Goal: Book appointment/travel/reservation

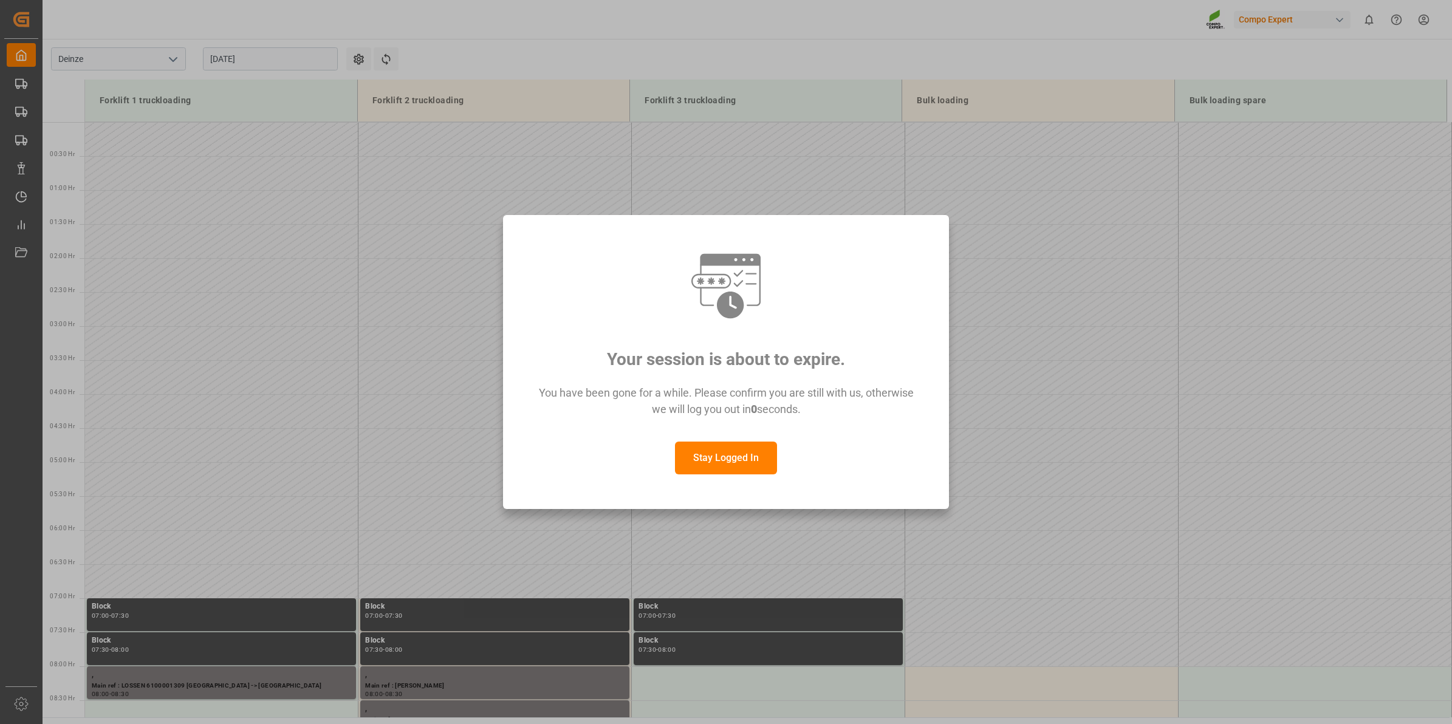
click at [749, 457] on button "Stay Logged In" at bounding box center [726, 458] width 102 height 33
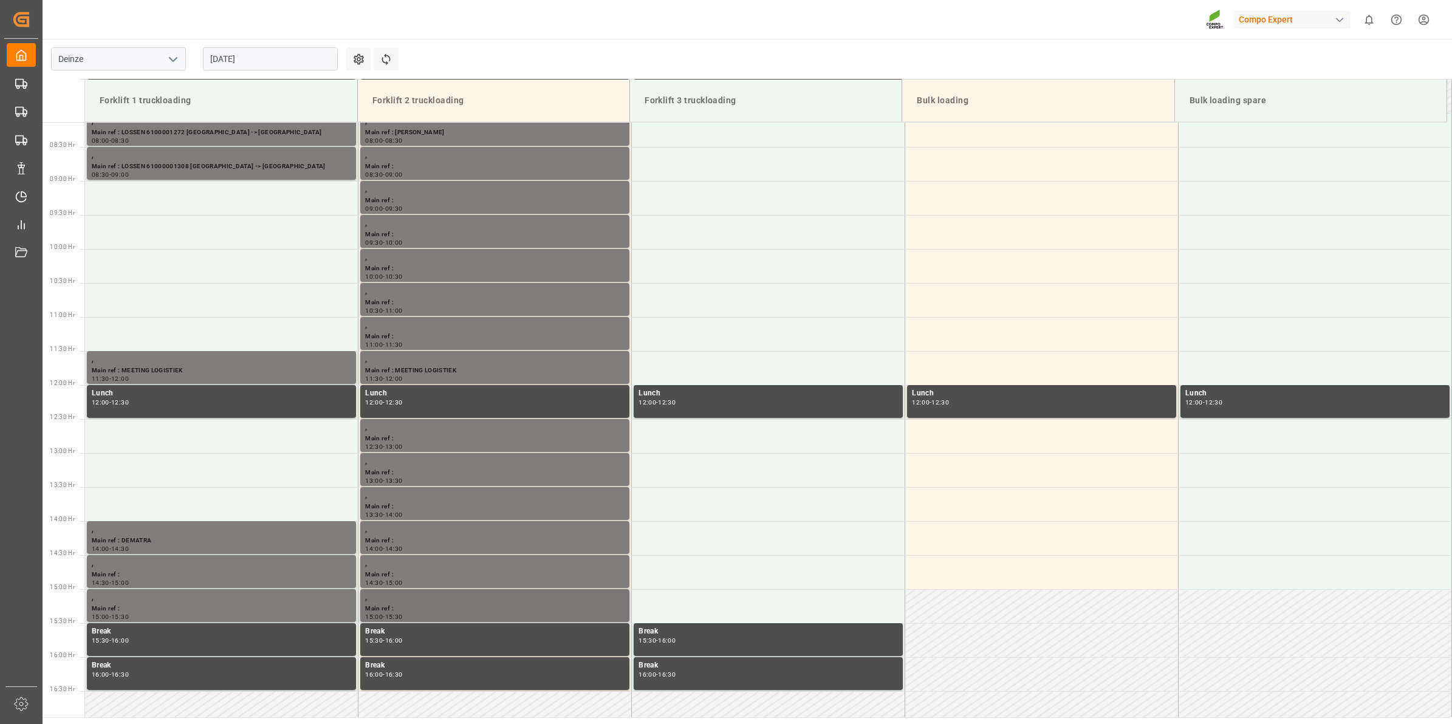
scroll to position [505, 0]
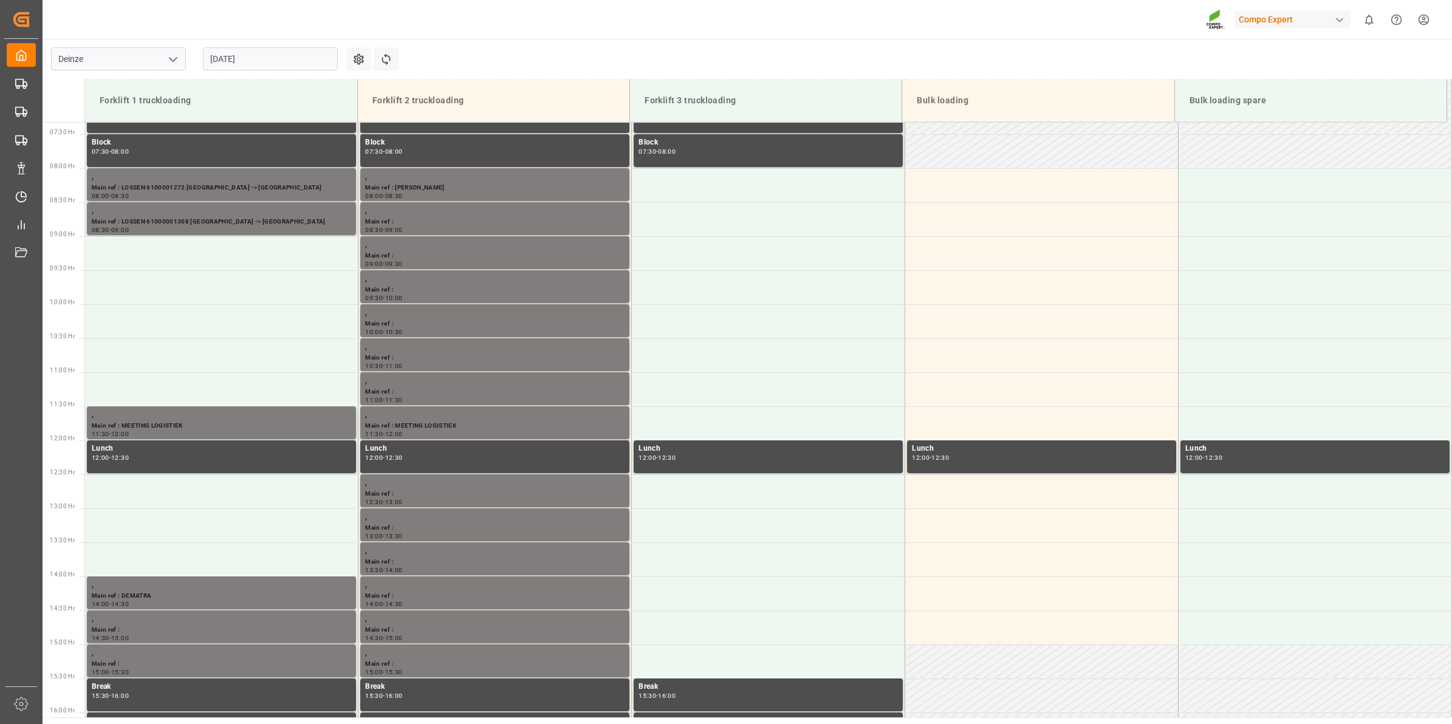
scroll to position [497, 0]
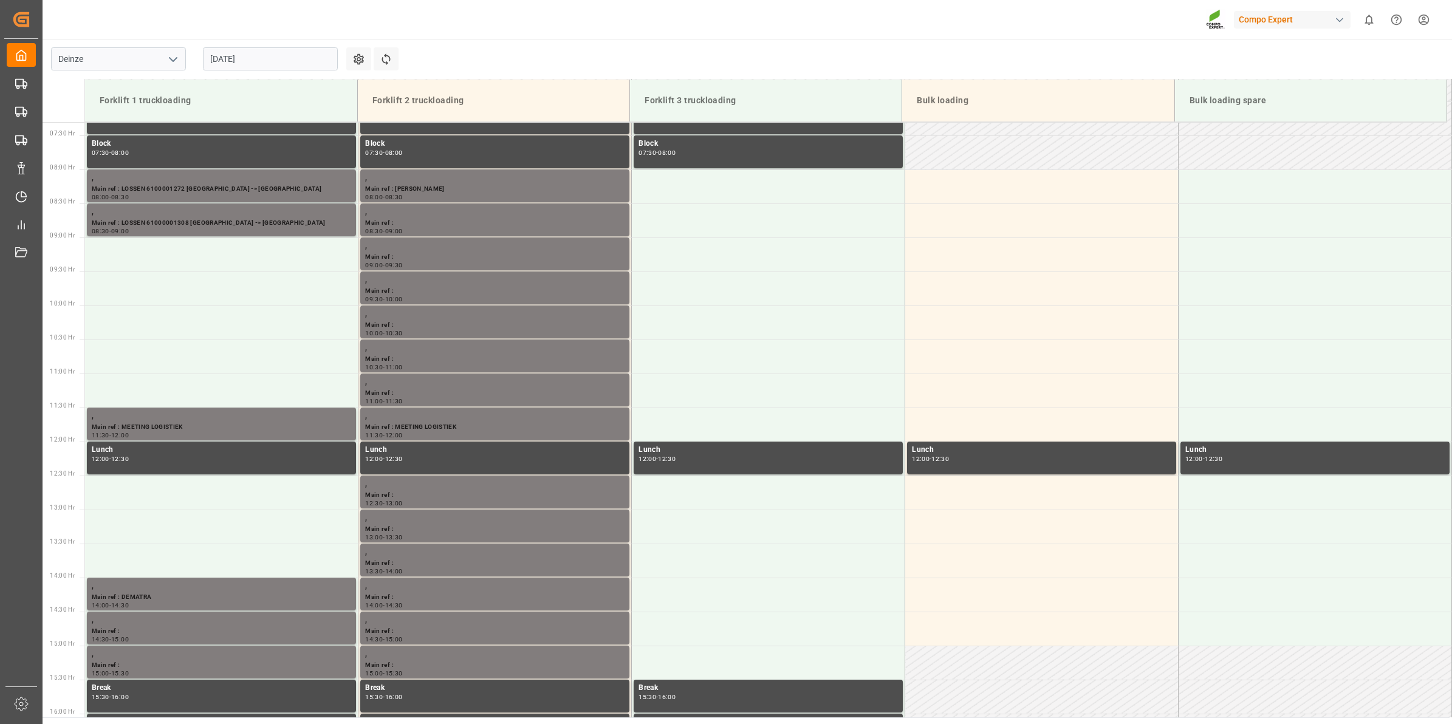
click at [272, 67] on input "[DATE]" at bounding box center [270, 58] width 135 height 23
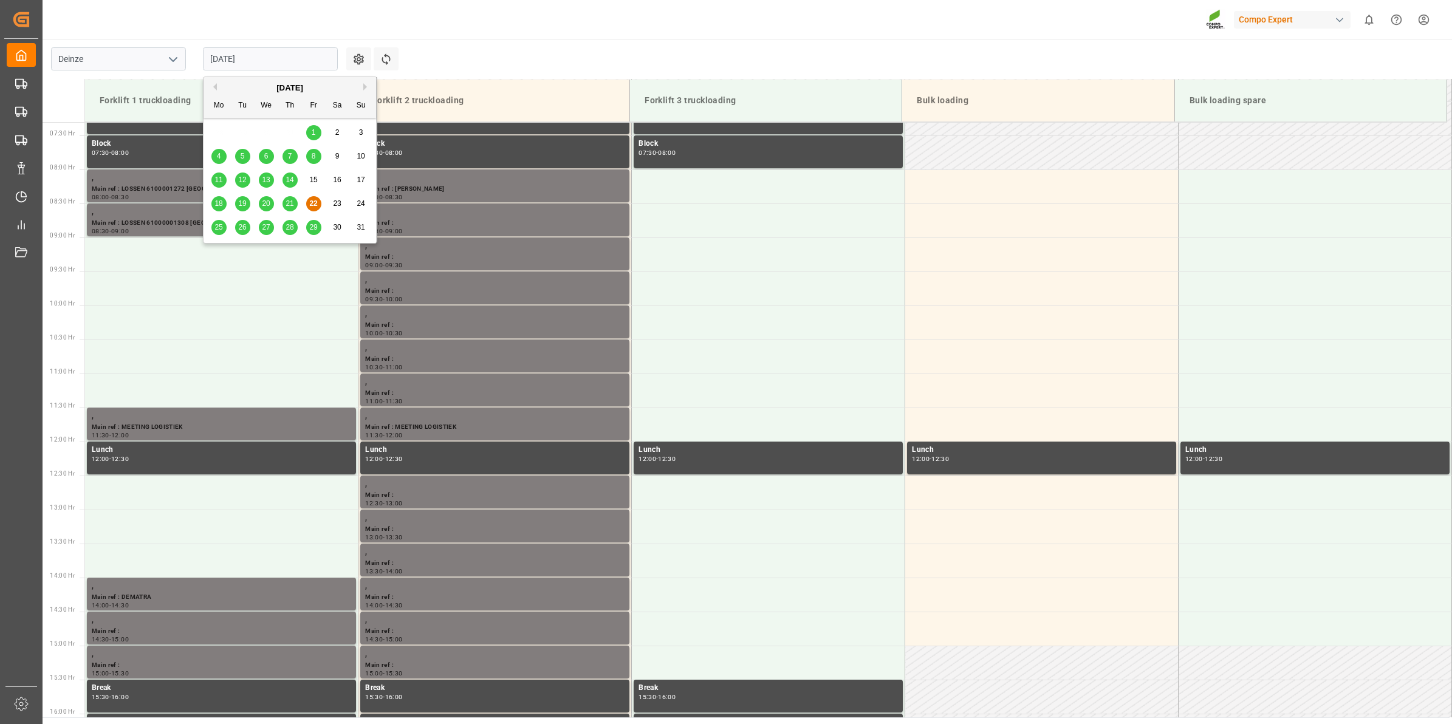
click at [222, 232] on div "25" at bounding box center [218, 228] width 15 height 15
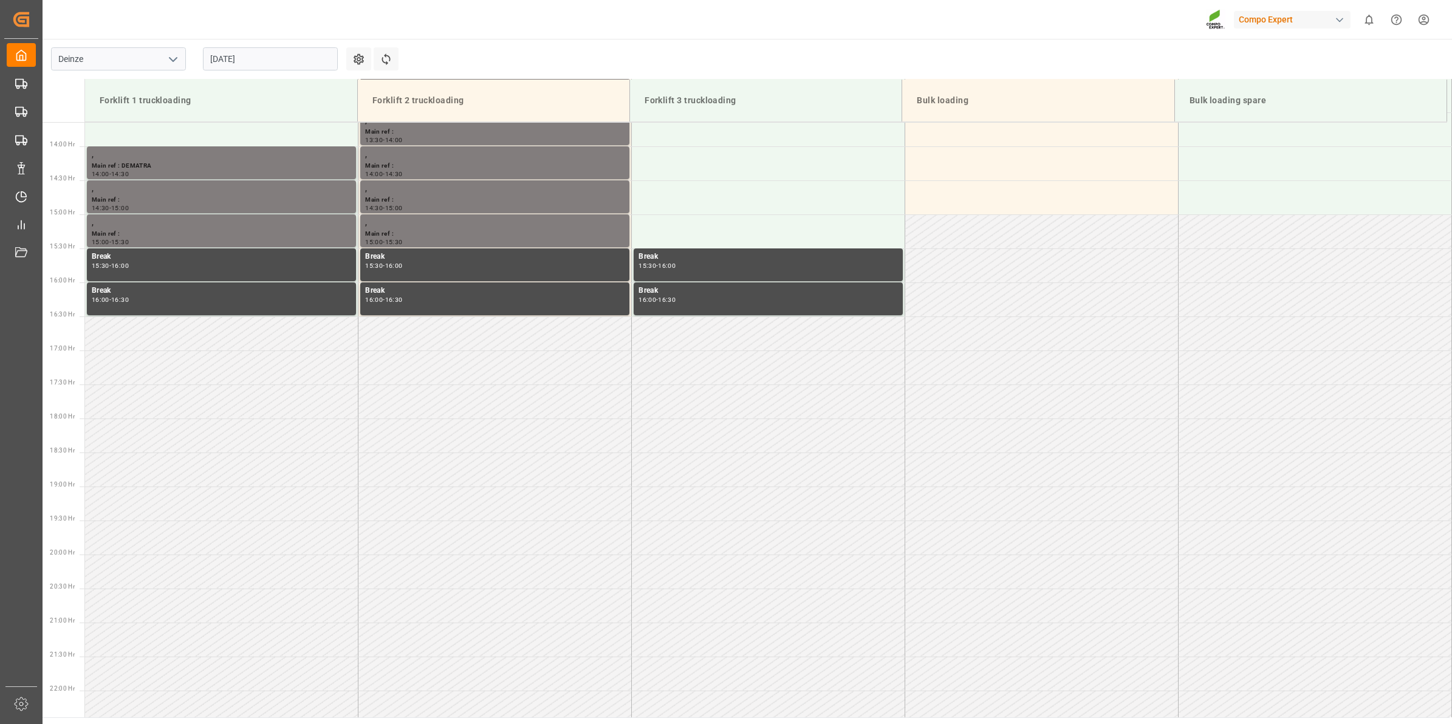
scroll to position [945, 0]
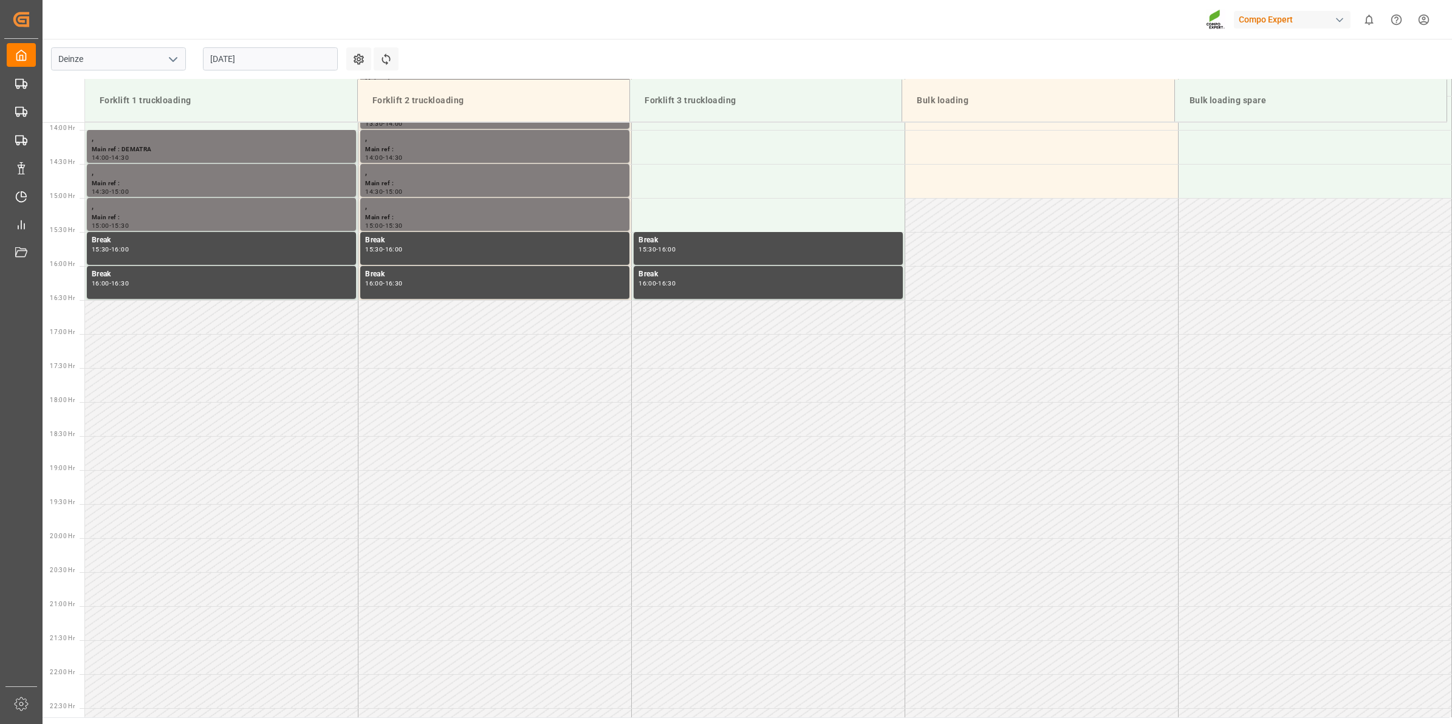
click at [290, 61] on input "[DATE]" at bounding box center [270, 58] width 135 height 23
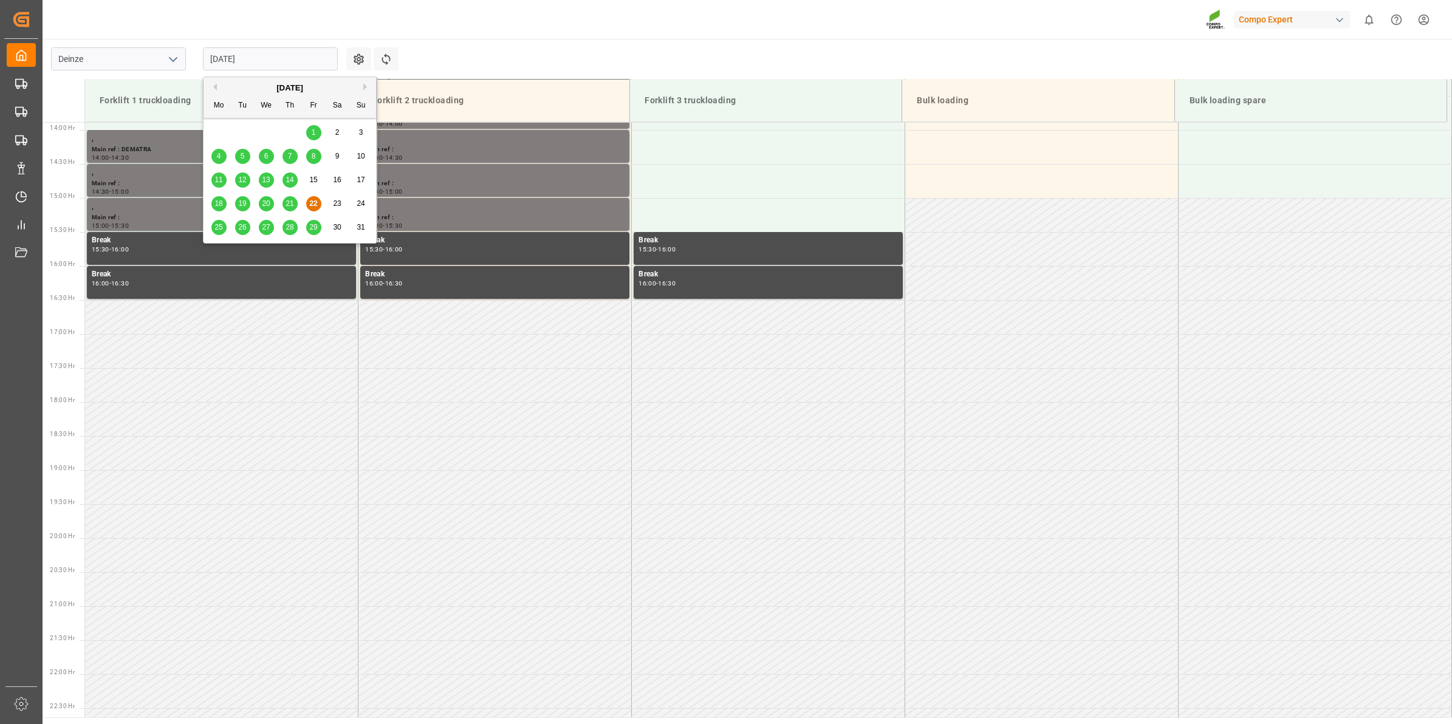
click at [225, 230] on div "25" at bounding box center [218, 228] width 15 height 15
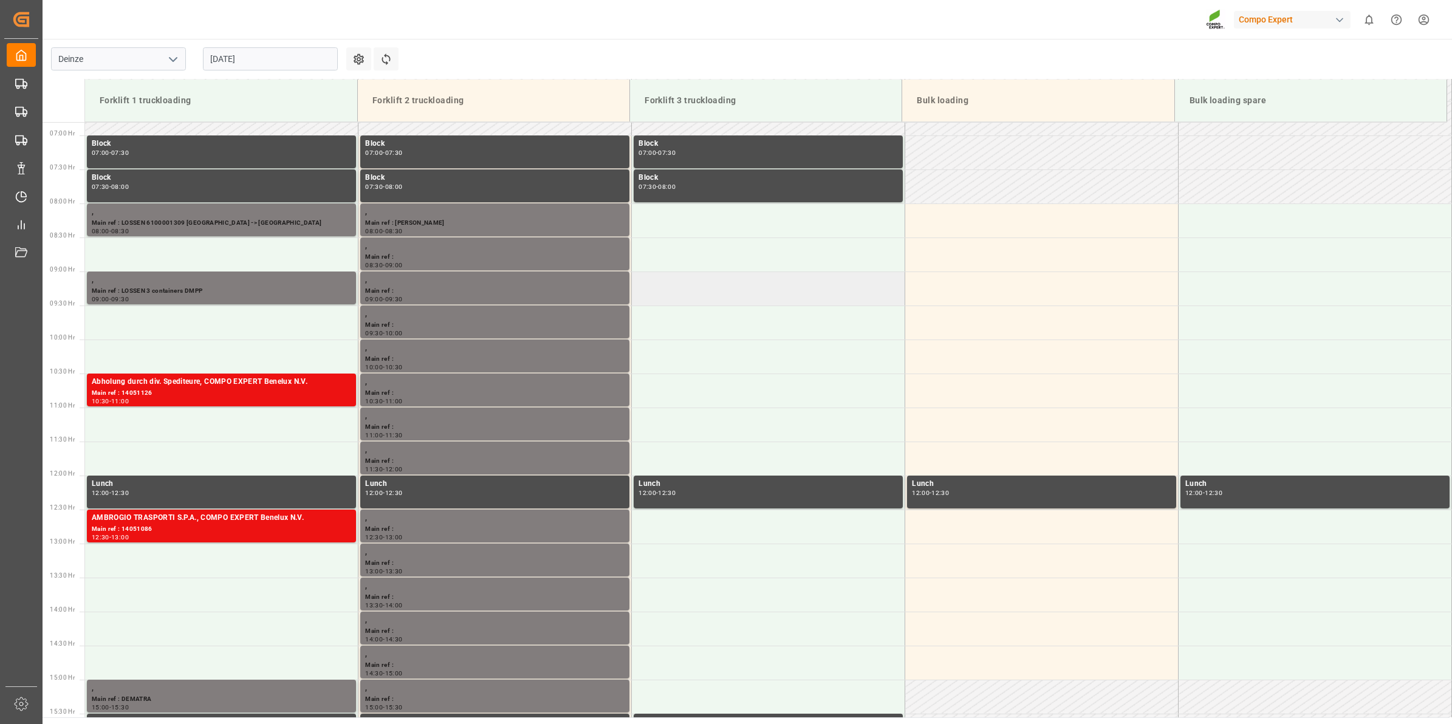
scroll to position [489, 0]
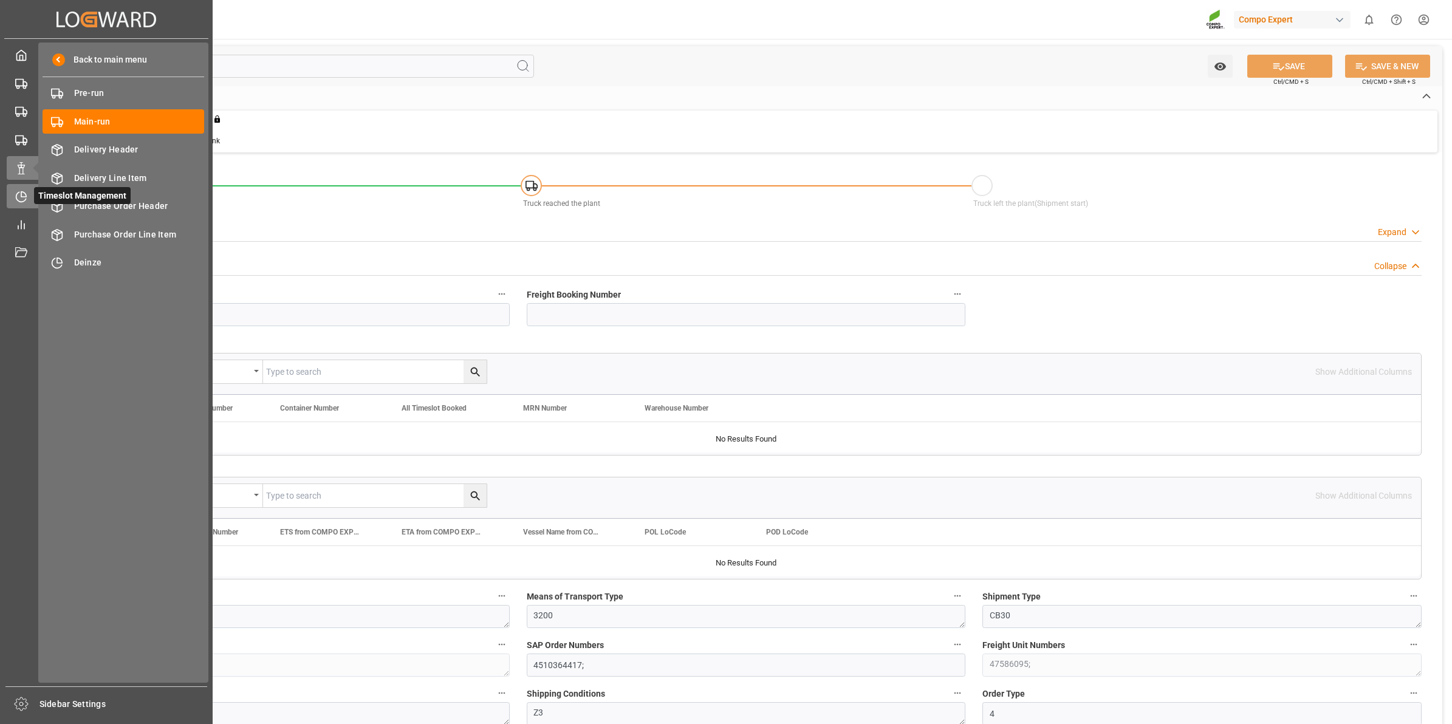
click at [19, 198] on icon at bounding box center [21, 197] width 12 height 12
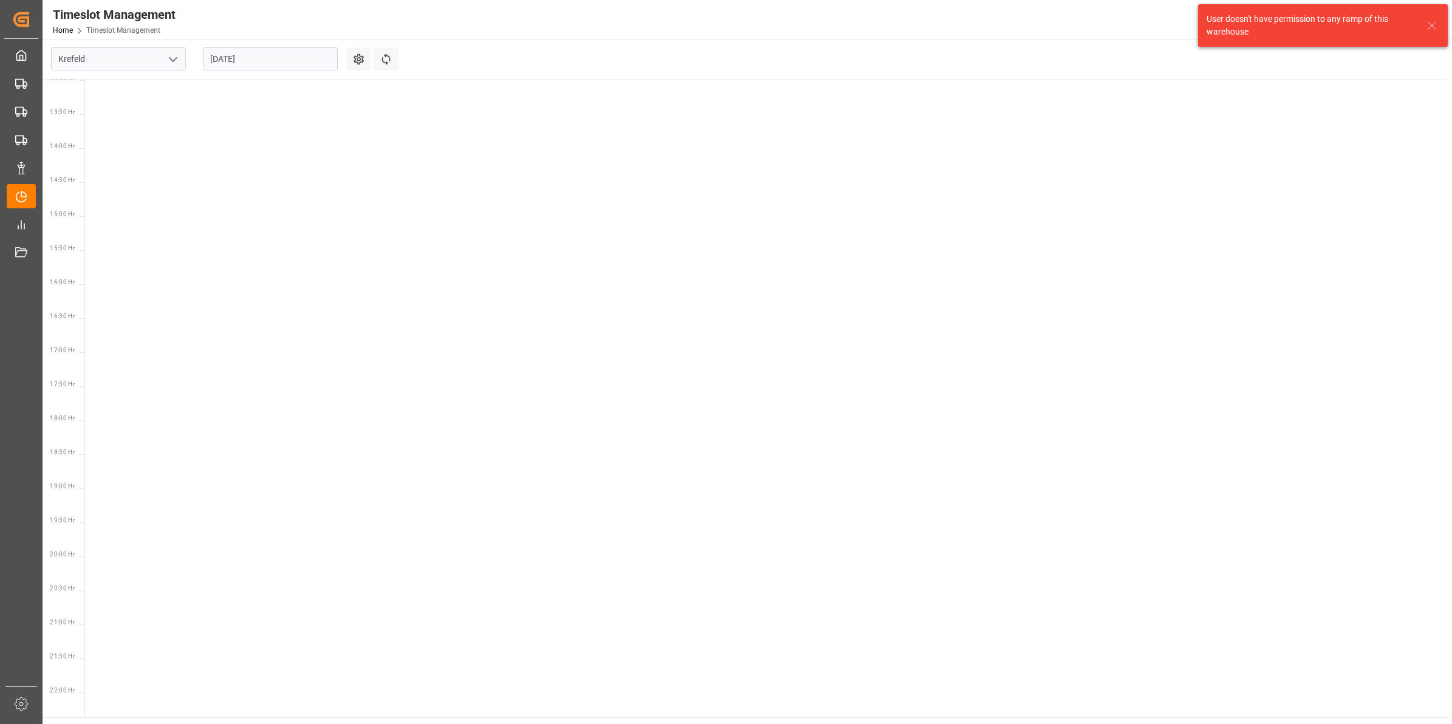
scroll to position [902, 0]
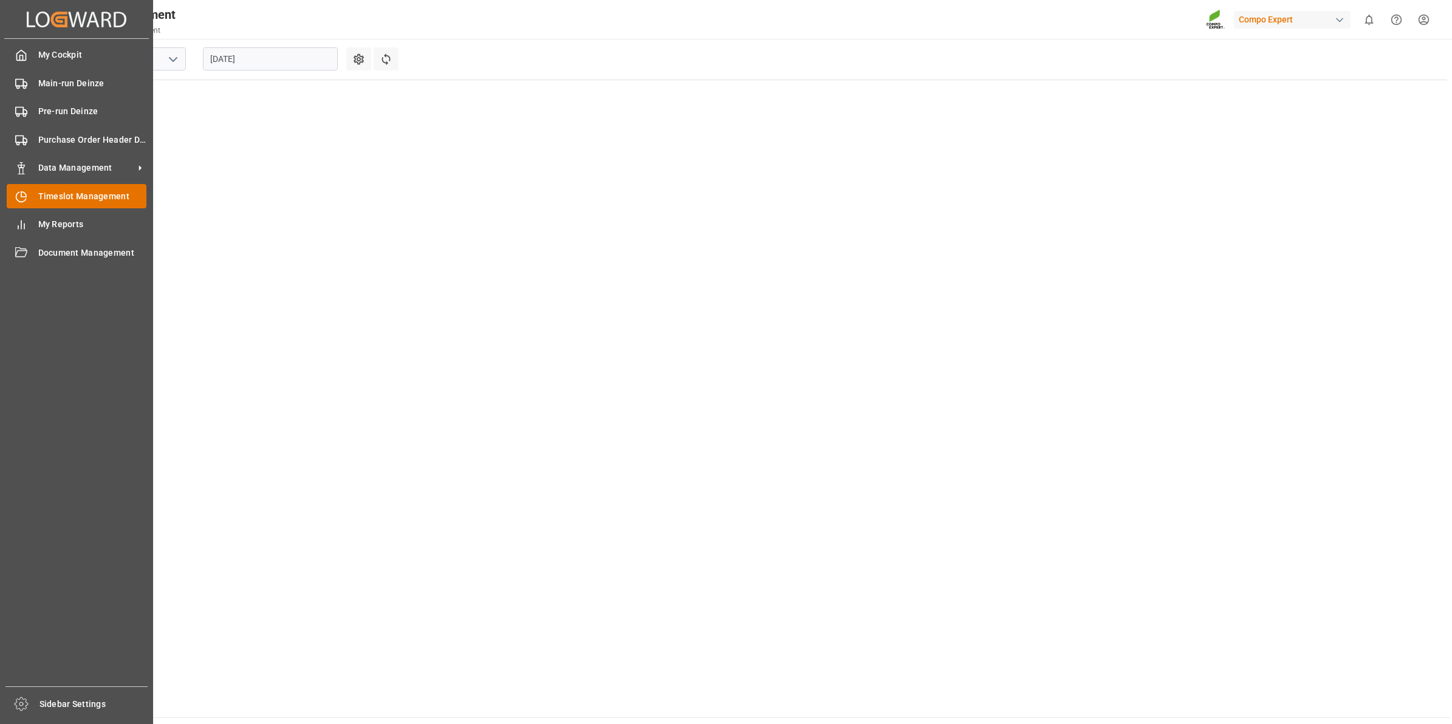
click at [29, 195] on div "Timeslot Management Timeslot Management" at bounding box center [77, 196] width 140 height 24
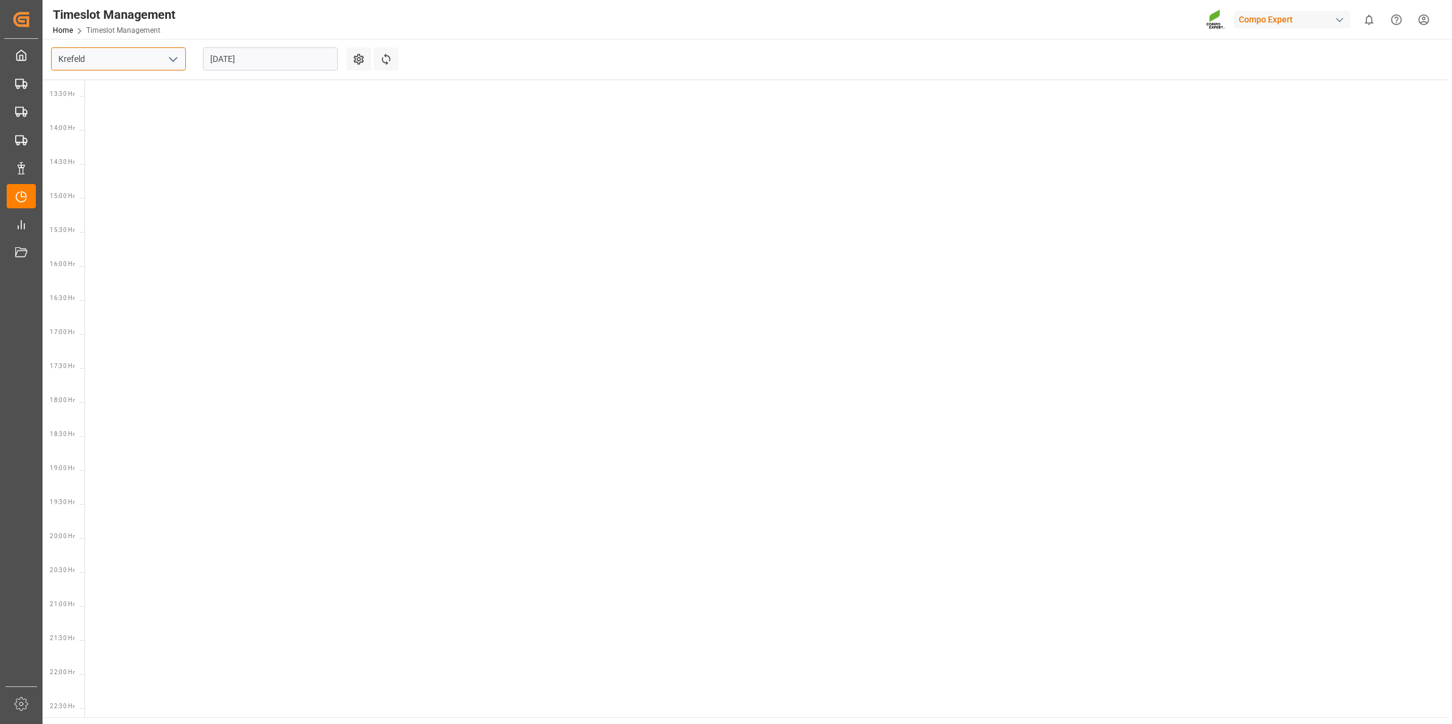
click at [154, 53] on input "Krefeld" at bounding box center [118, 58] width 135 height 23
click at [166, 55] on icon "open menu" at bounding box center [173, 59] width 15 height 15
click at [144, 95] on div "Deinze" at bounding box center [119, 85] width 134 height 27
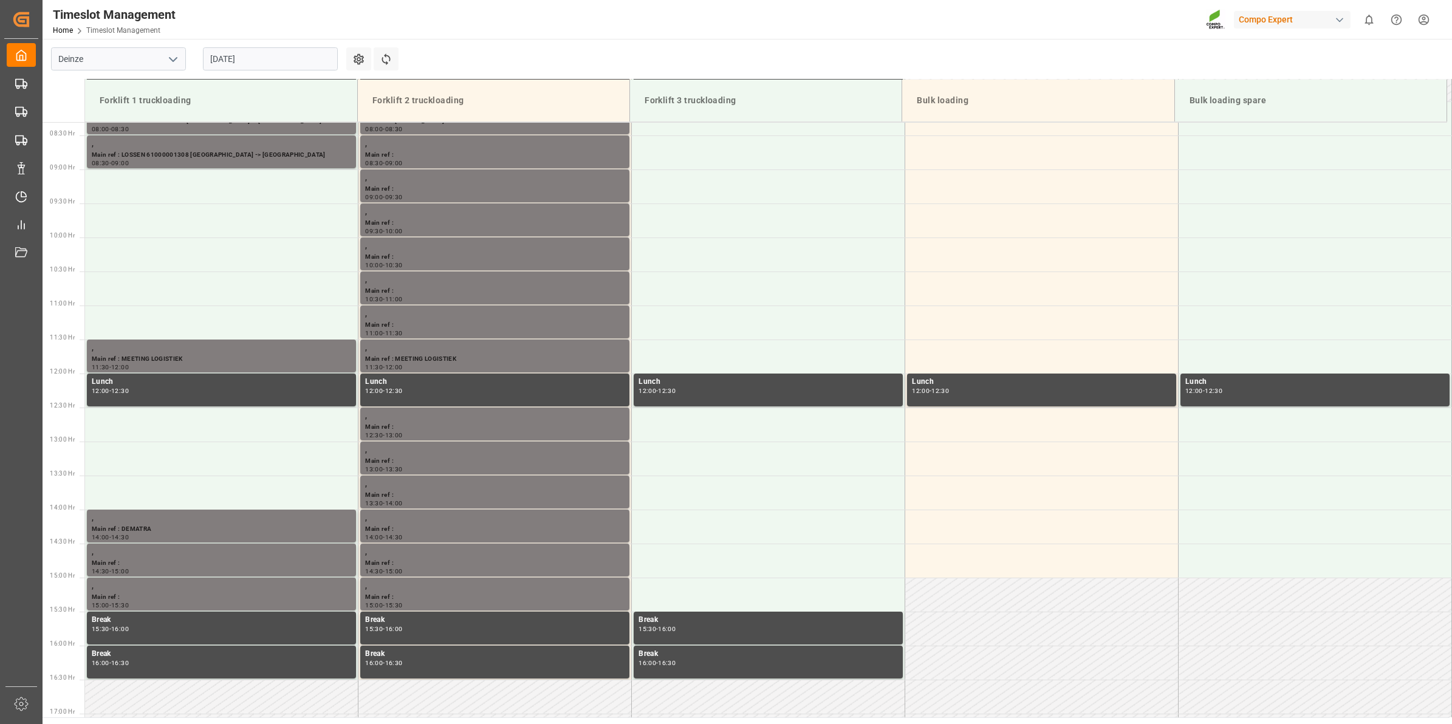
scroll to position [489, 0]
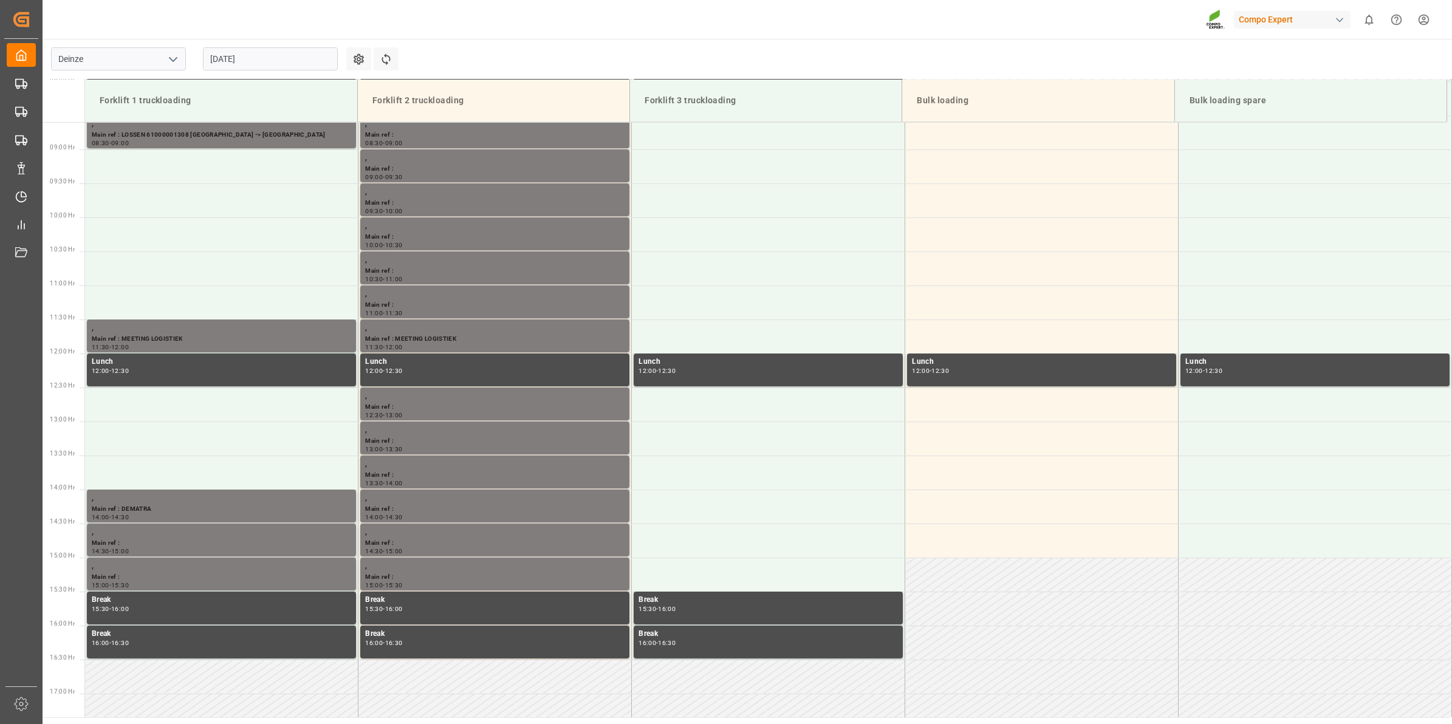
scroll to position [489, 0]
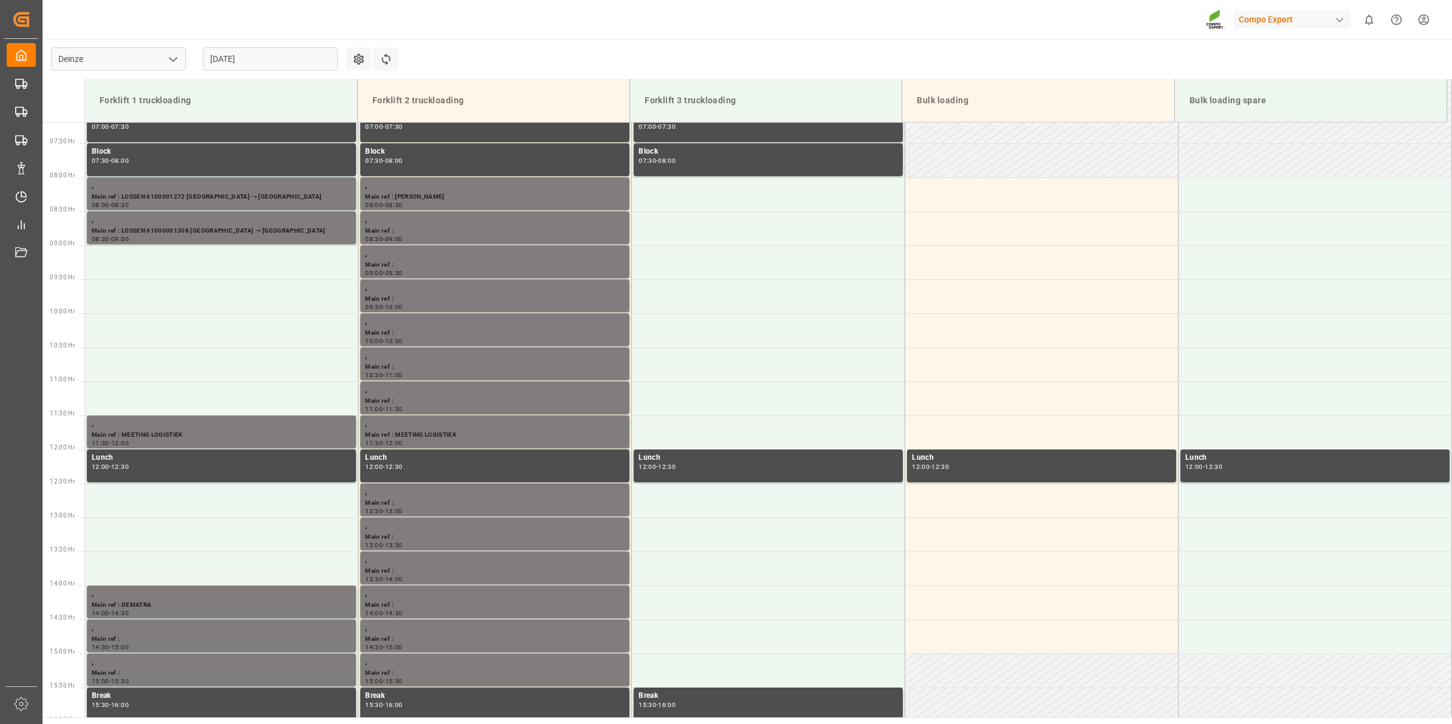
click at [286, 55] on input "[DATE]" at bounding box center [270, 58] width 135 height 23
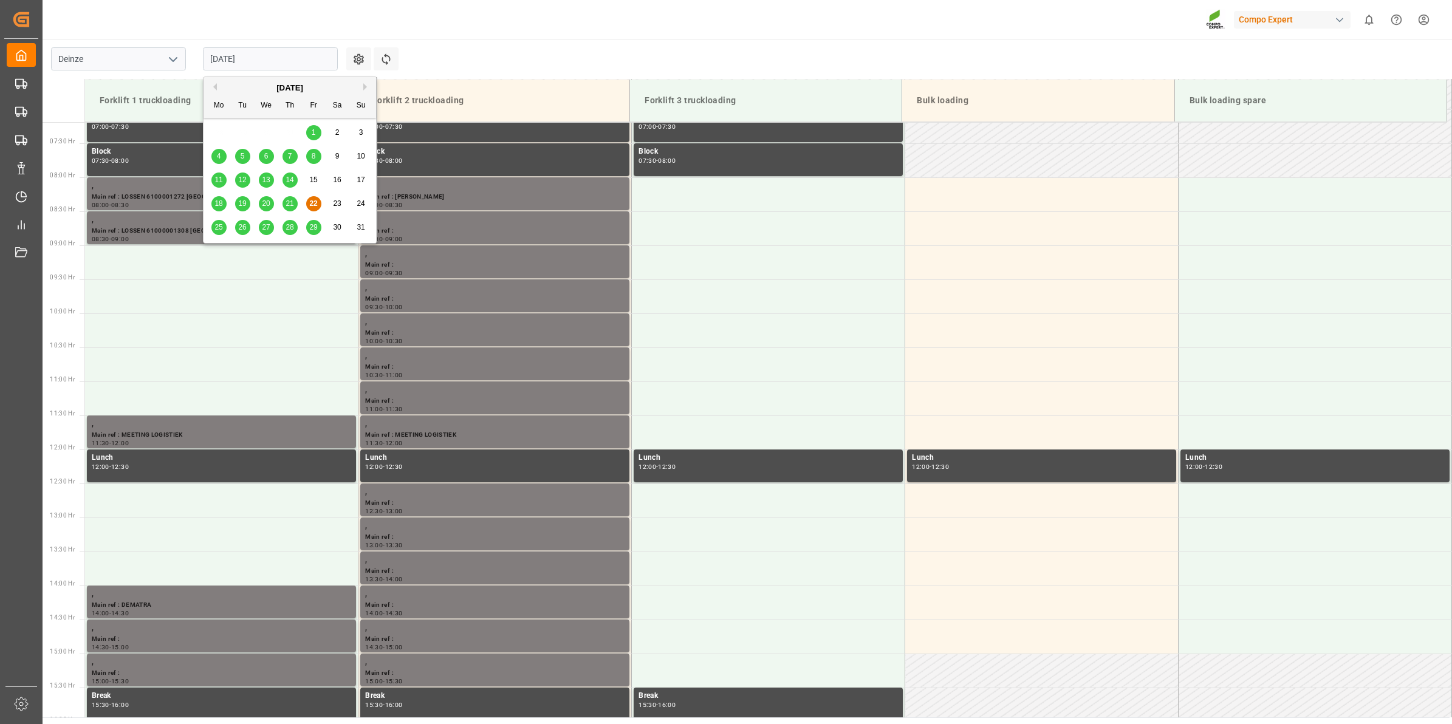
click at [216, 234] on div "25" at bounding box center [218, 228] width 15 height 15
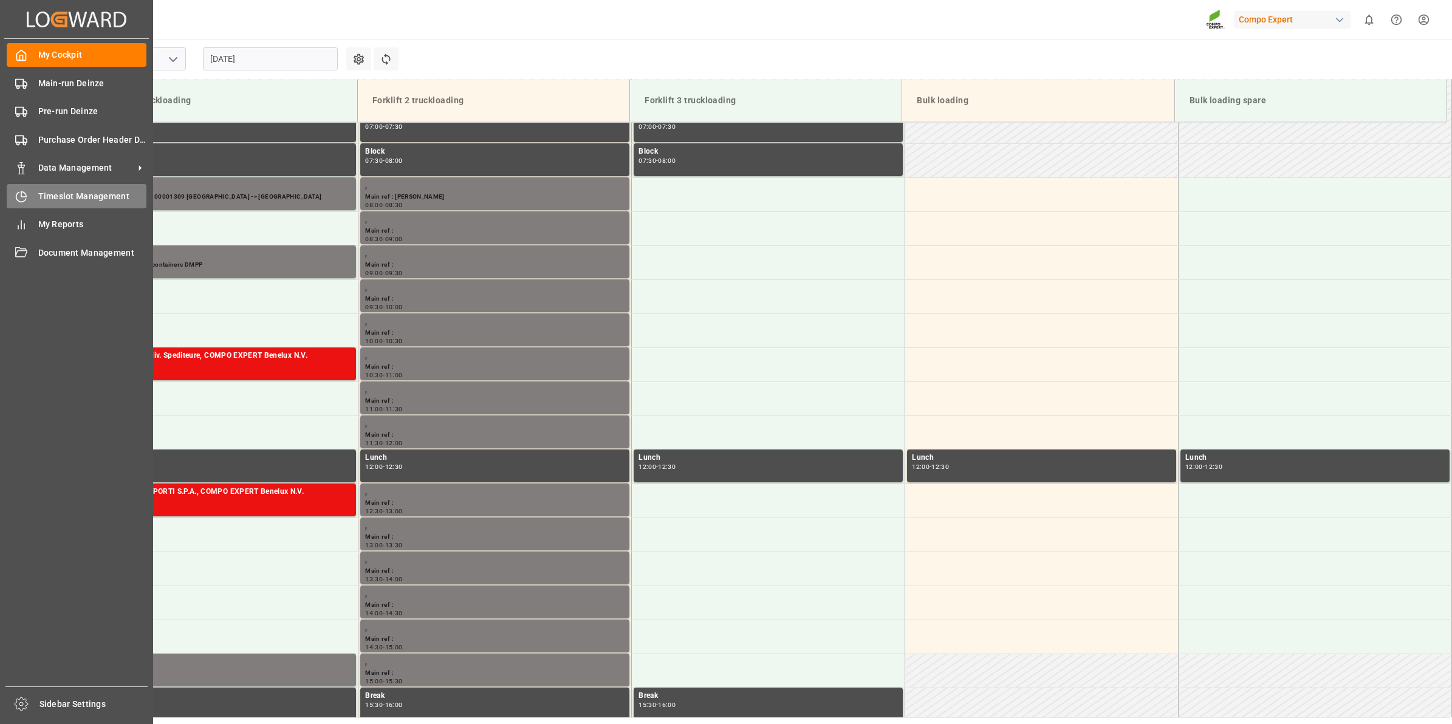
click at [40, 193] on span "Timeslot Management" at bounding box center [92, 196] width 109 height 13
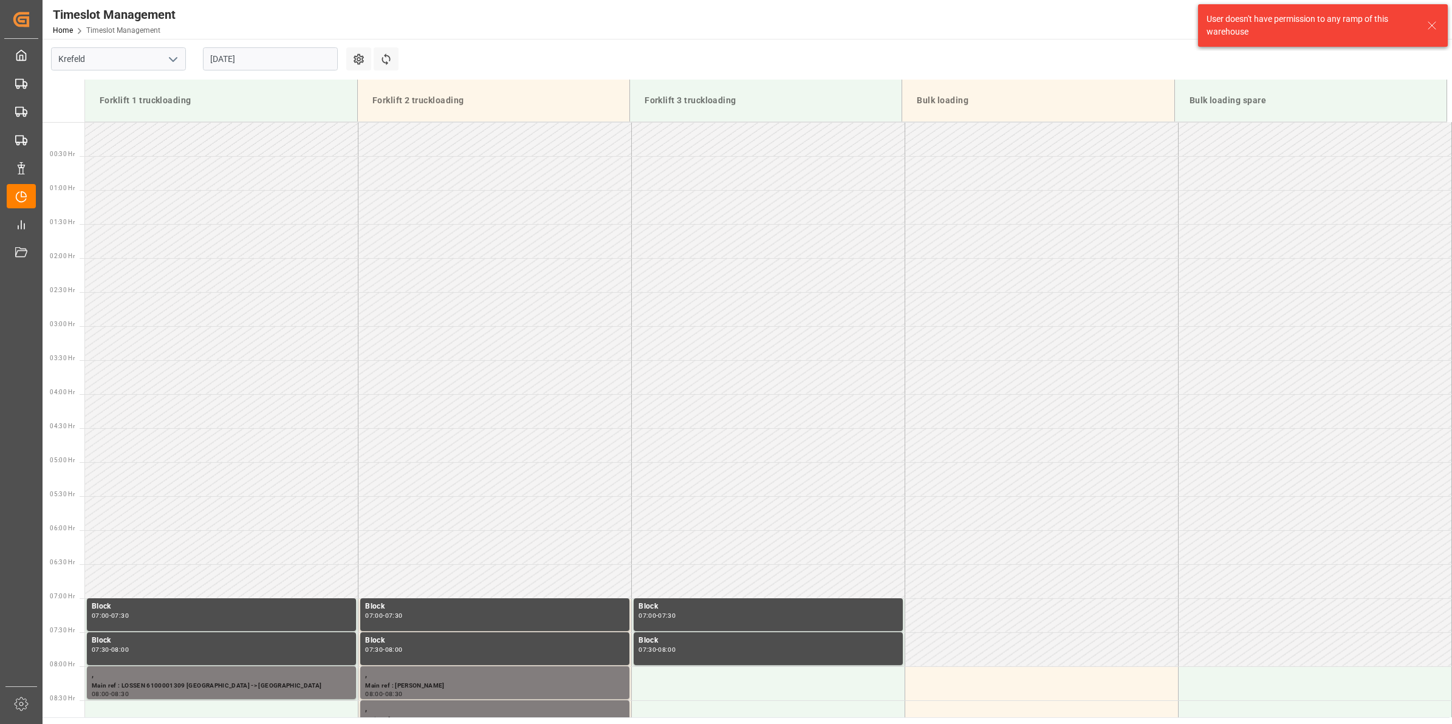
click at [168, 50] on button "open menu" at bounding box center [172, 59] width 18 height 19
click at [128, 92] on div "Deinze" at bounding box center [119, 85] width 134 height 27
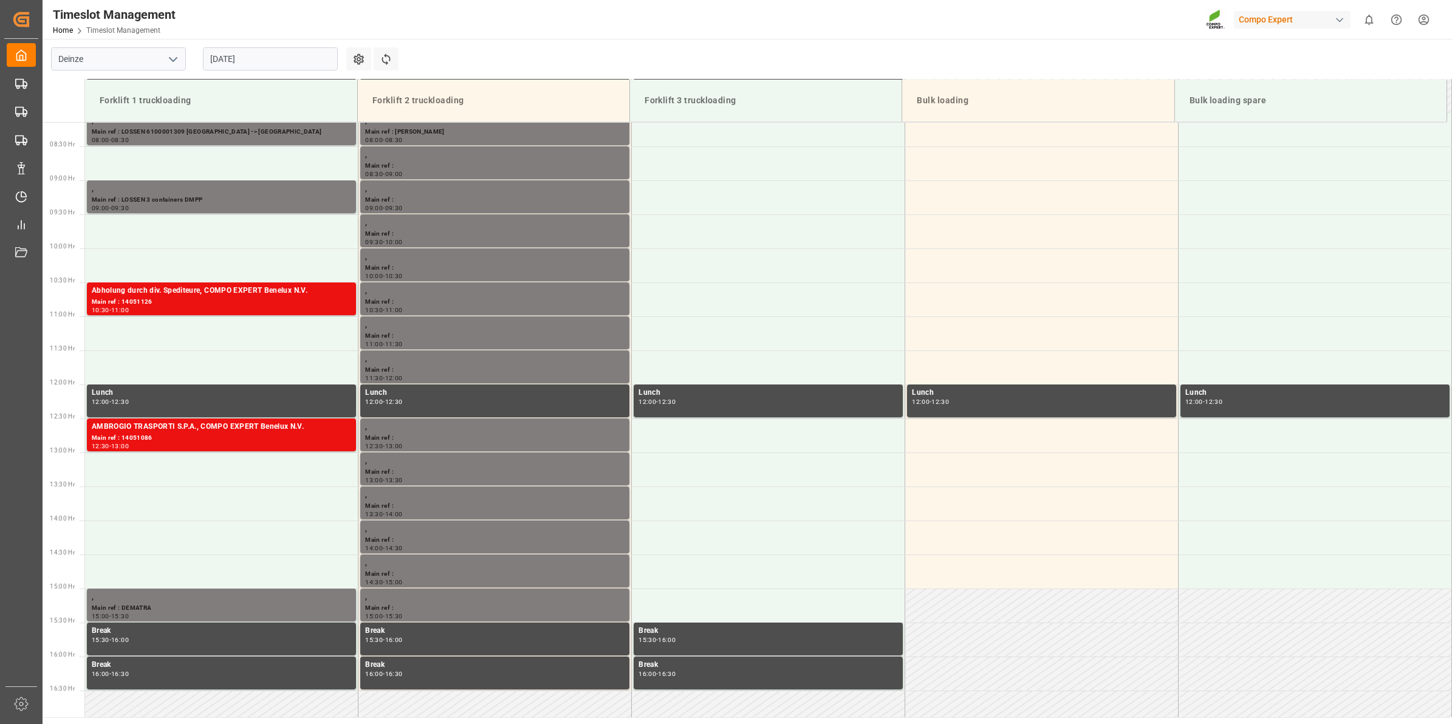
scroll to position [489, 0]
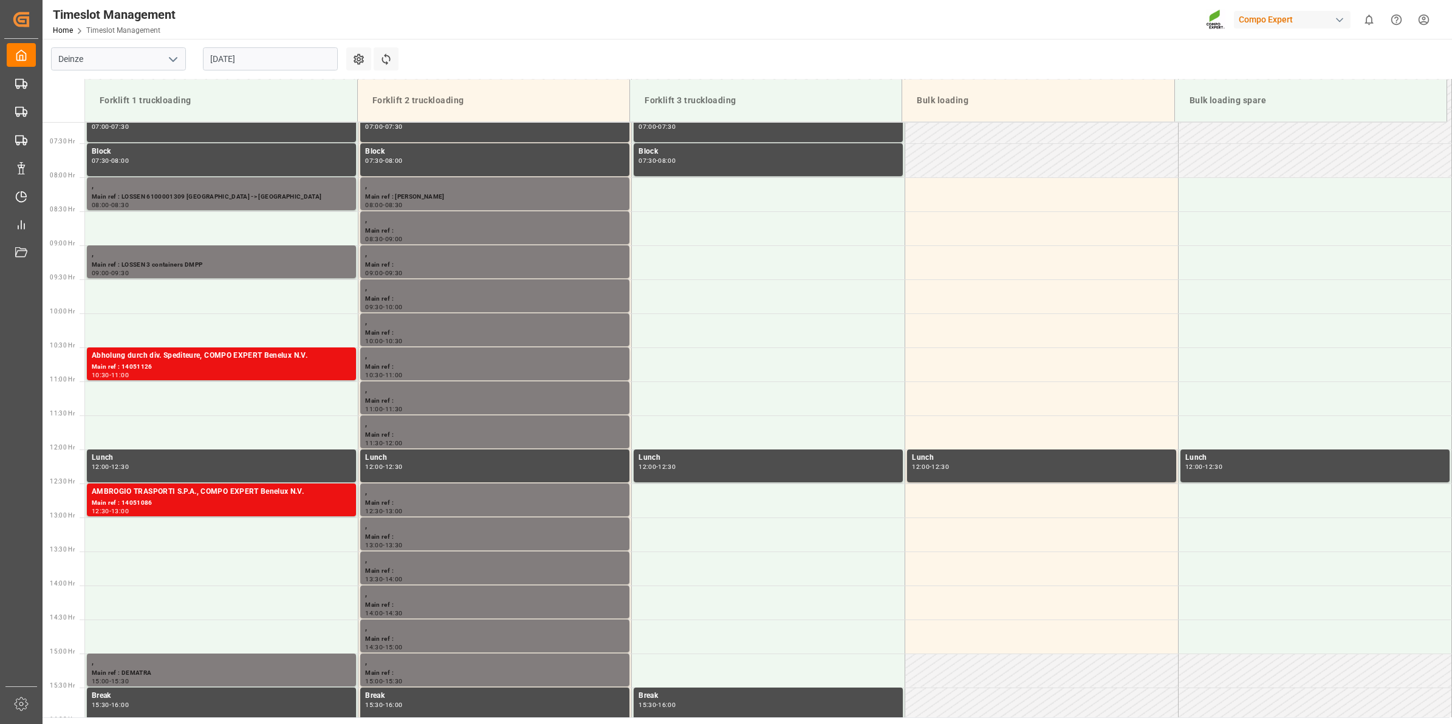
click at [218, 61] on input "[DATE]" at bounding box center [270, 58] width 135 height 23
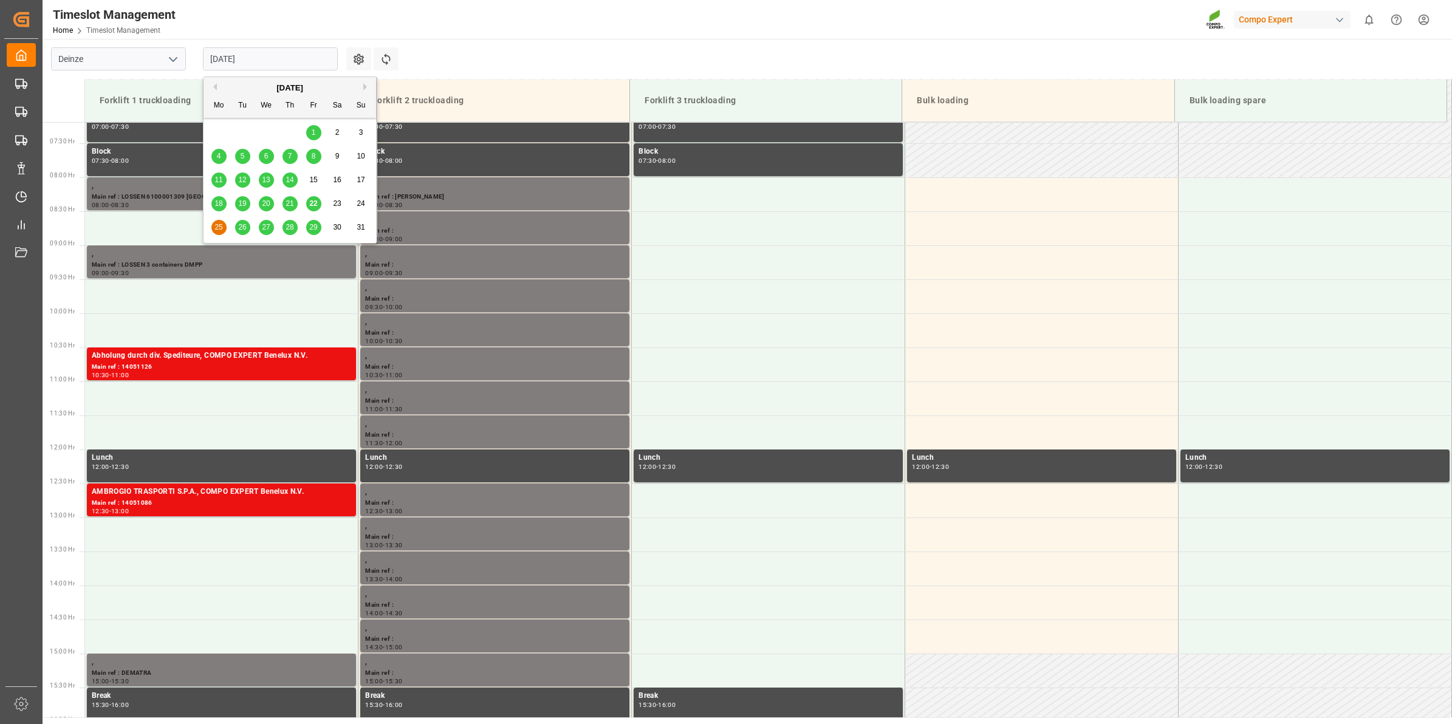
click at [244, 229] on span "26" at bounding box center [242, 227] width 8 height 9
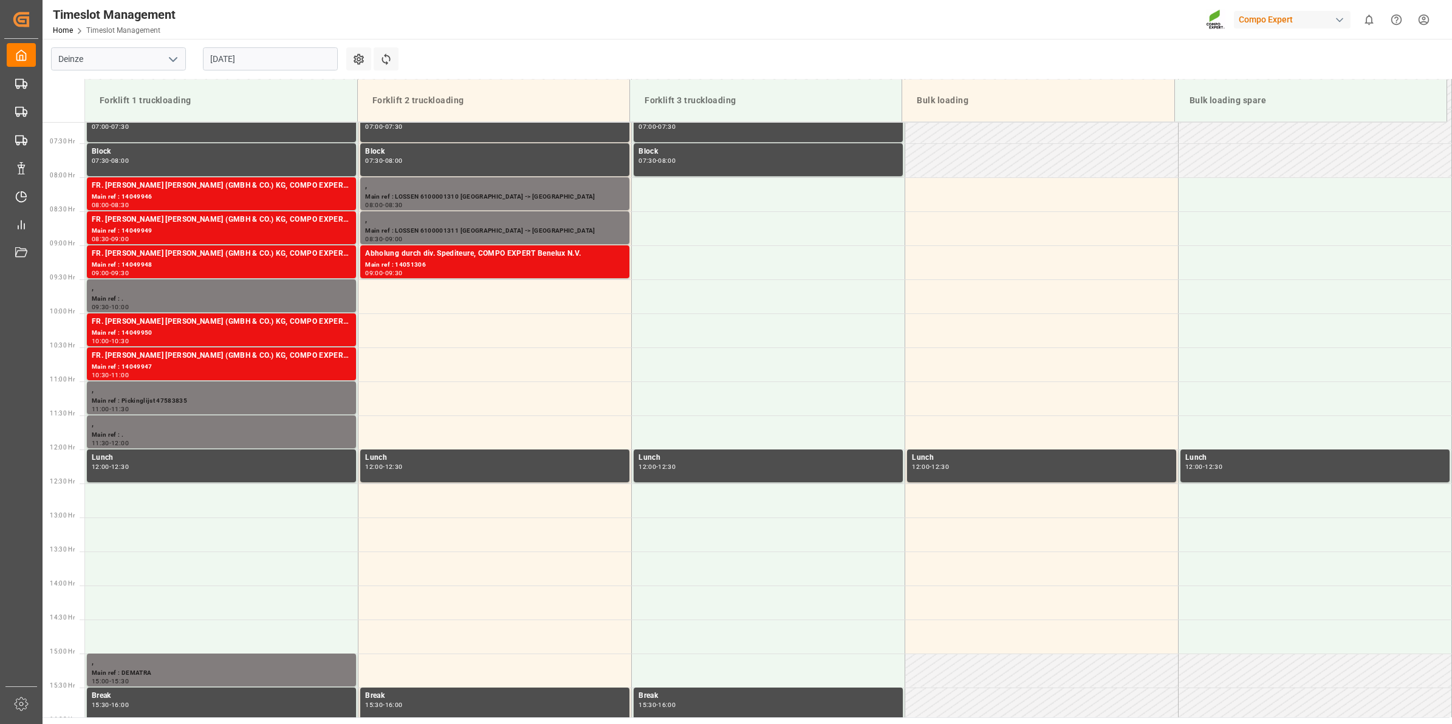
click at [253, 61] on input "26.08.2025" at bounding box center [270, 58] width 135 height 23
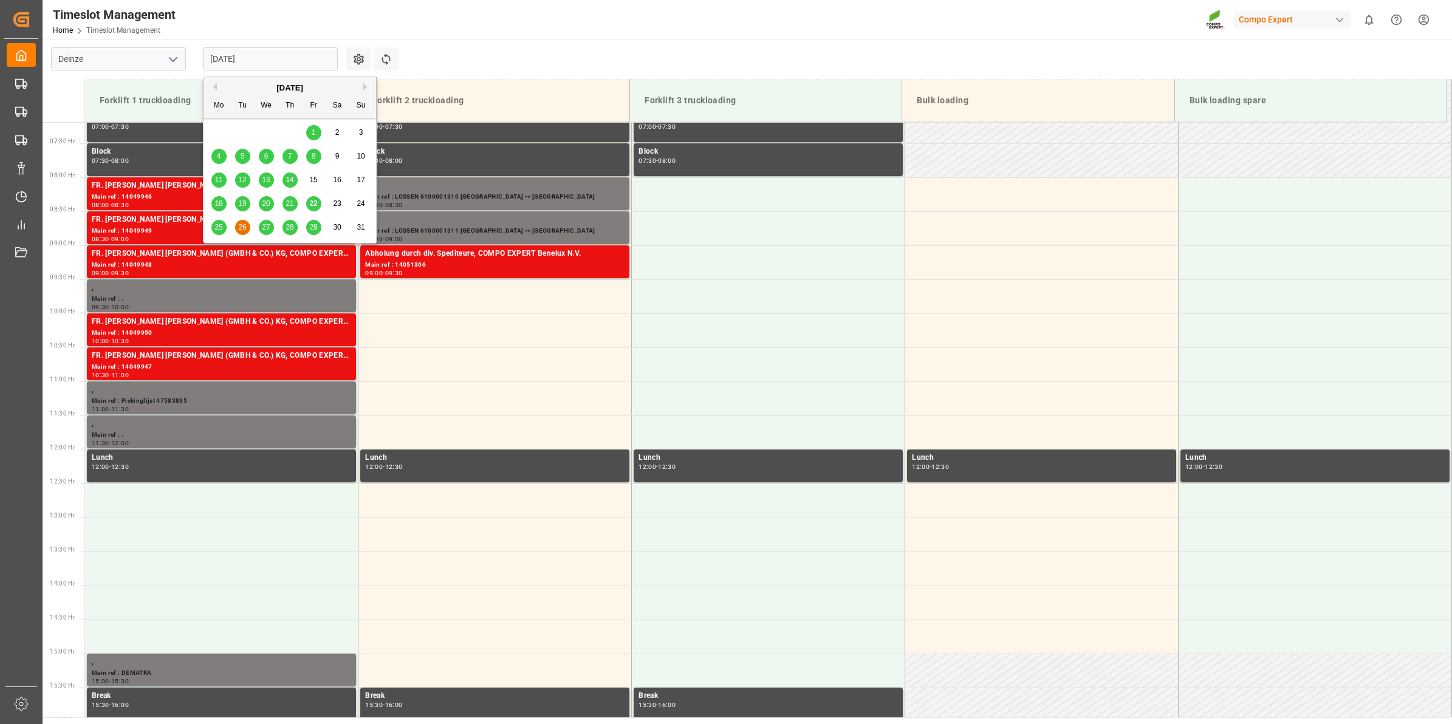
click at [263, 235] on div "25 26 27 28 29 30 31" at bounding box center [290, 228] width 166 height 24
click at [266, 230] on span "27" at bounding box center [266, 227] width 8 height 9
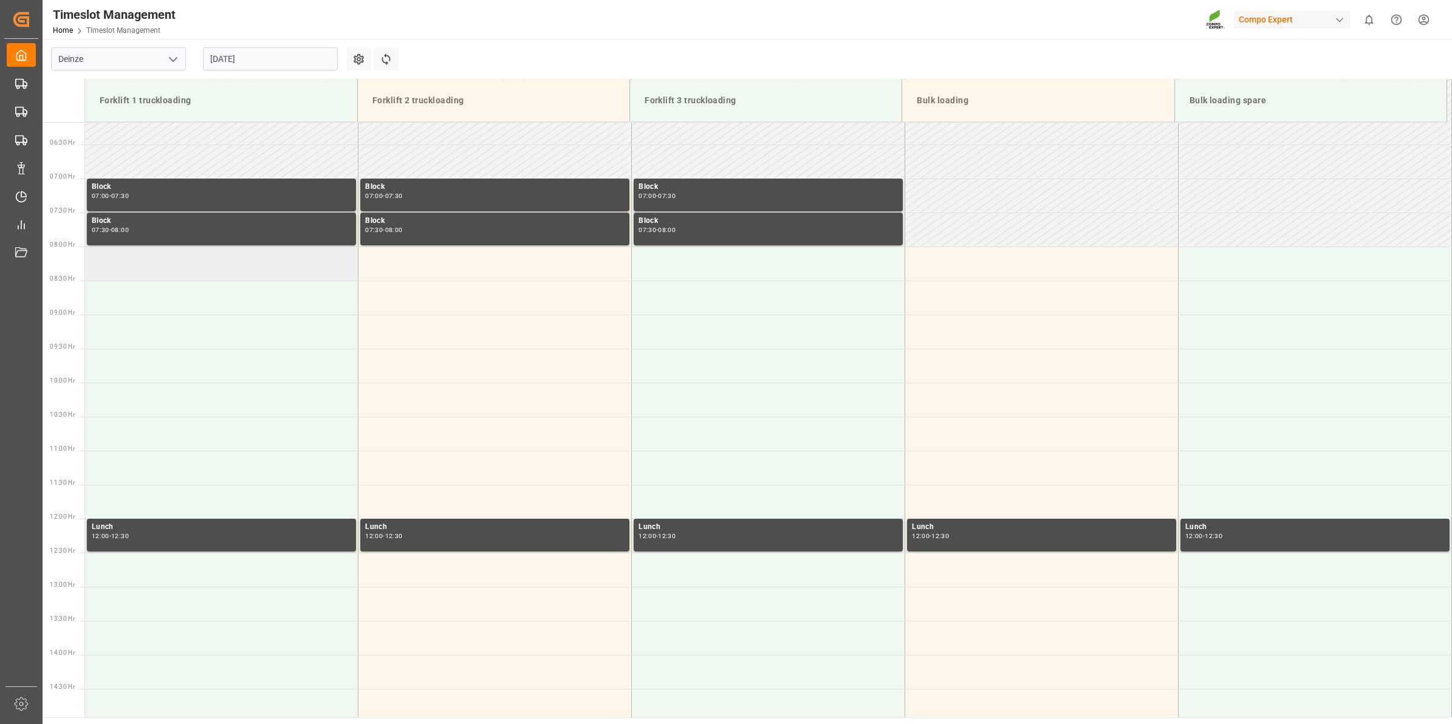
scroll to position [413, 0]
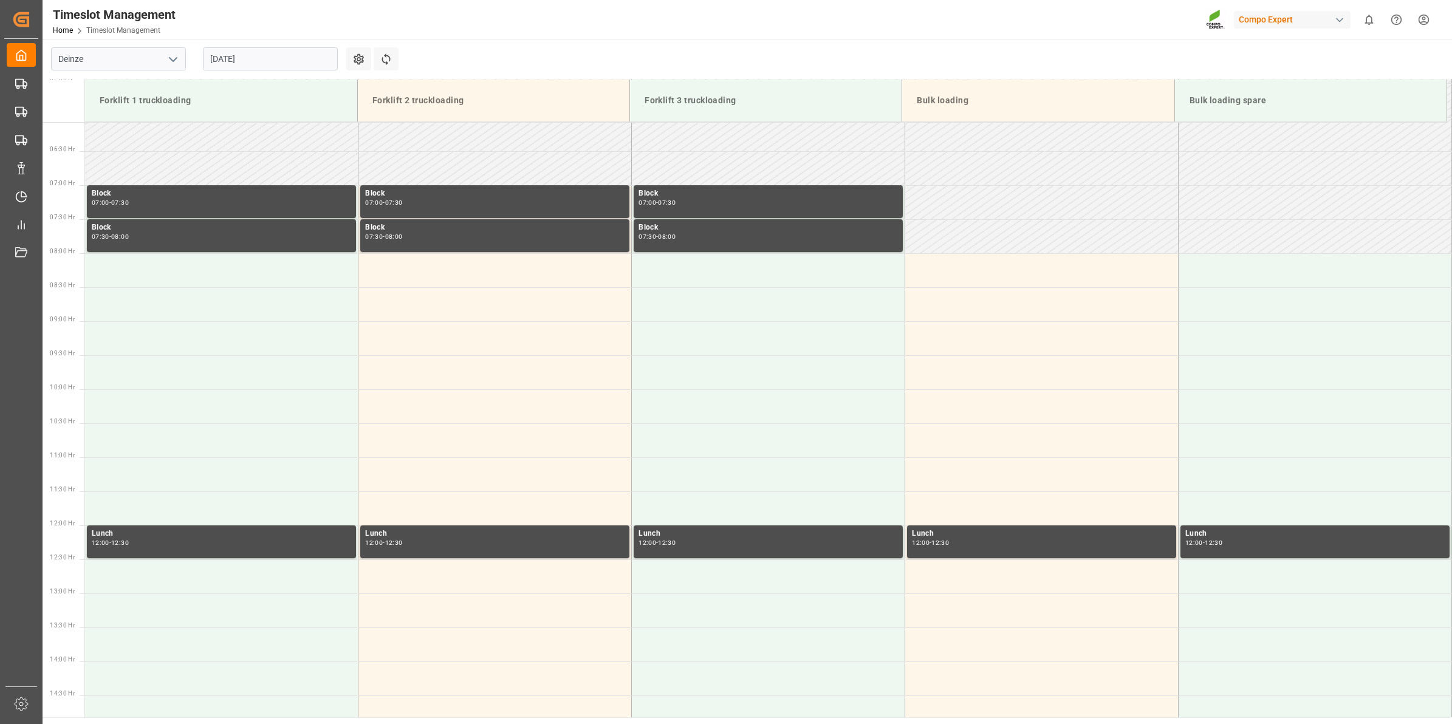
click at [259, 62] on input "27.08.2025" at bounding box center [270, 58] width 135 height 23
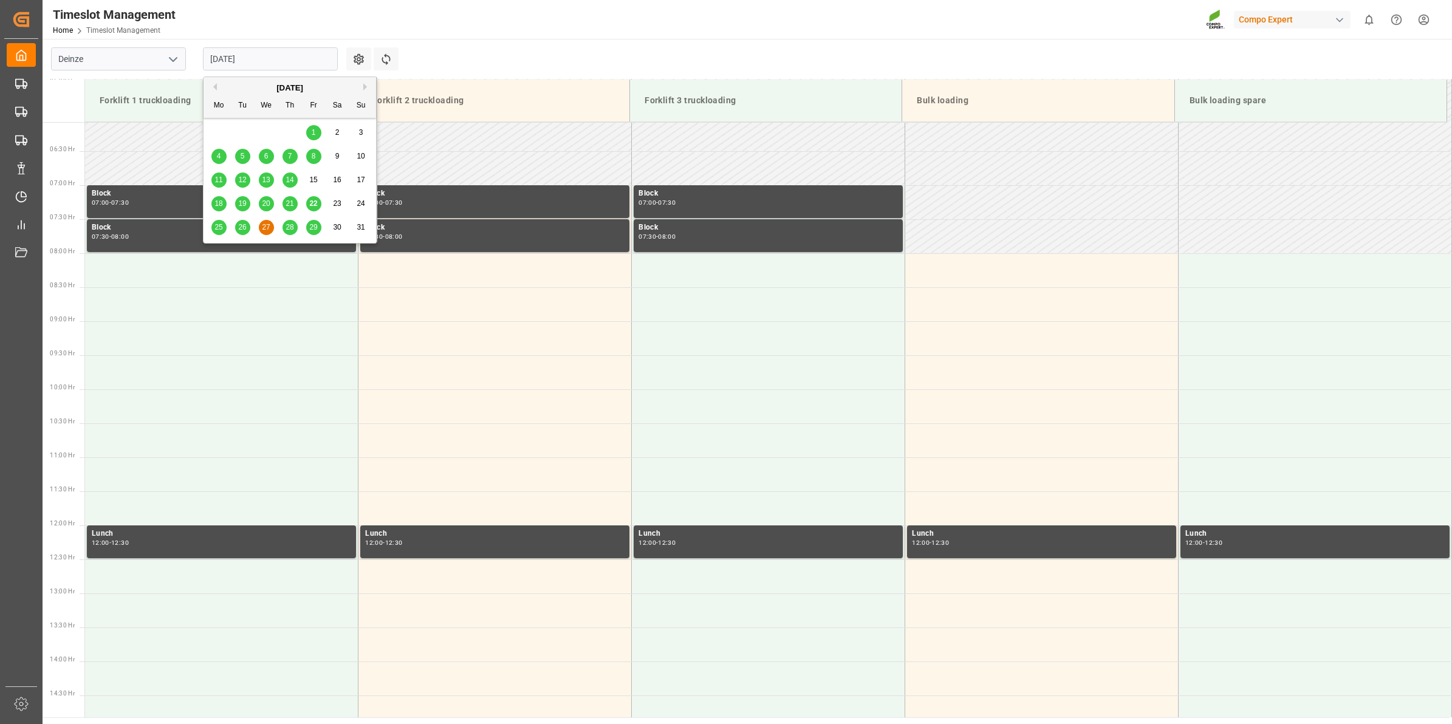
click at [290, 230] on span "28" at bounding box center [290, 227] width 8 height 9
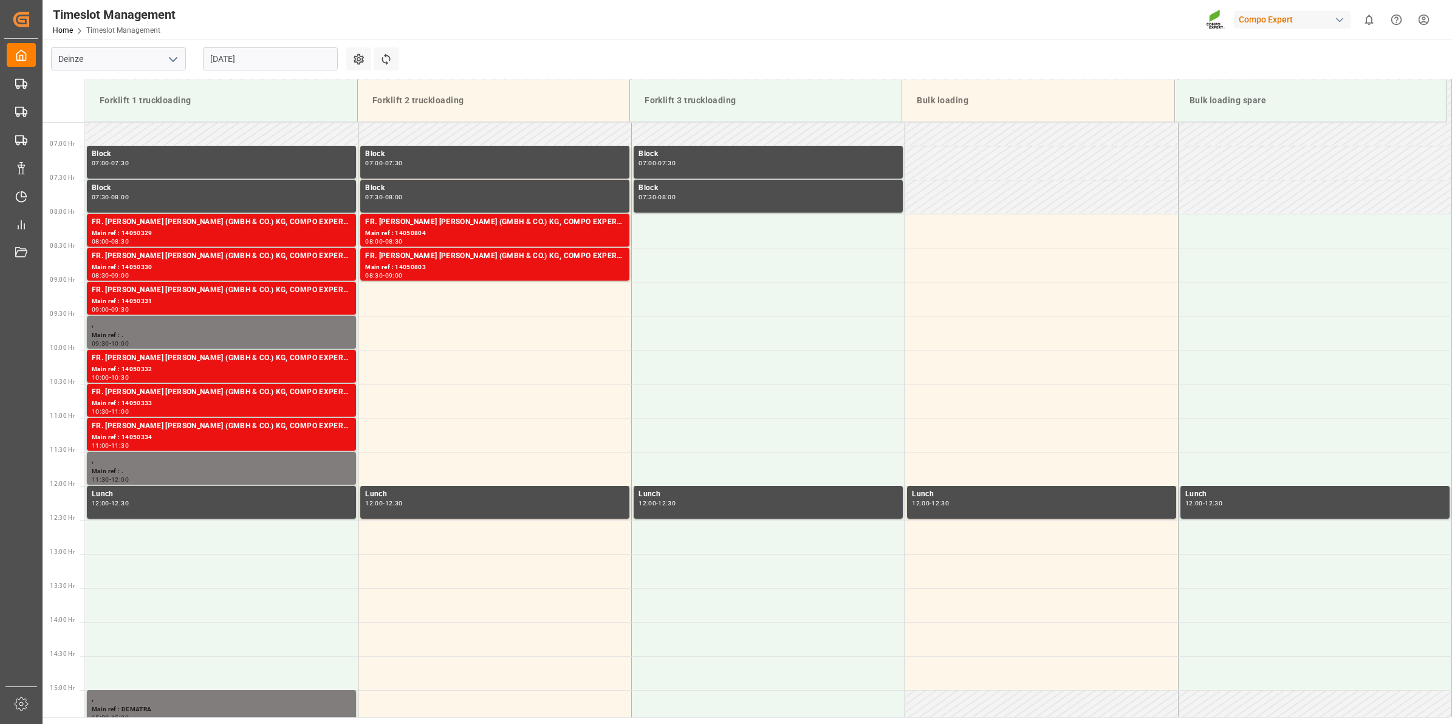
scroll to position [489, 0]
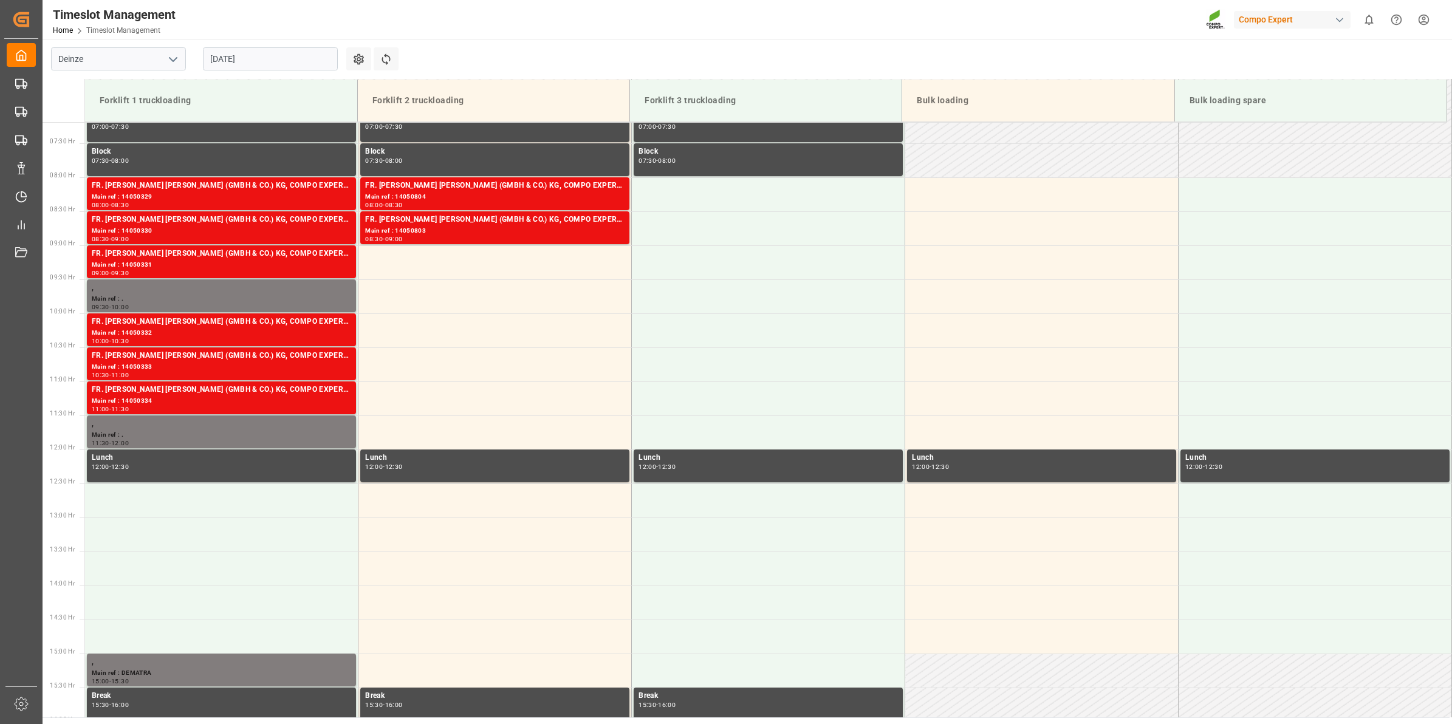
click at [258, 49] on input "28.08.2025" at bounding box center [270, 58] width 135 height 23
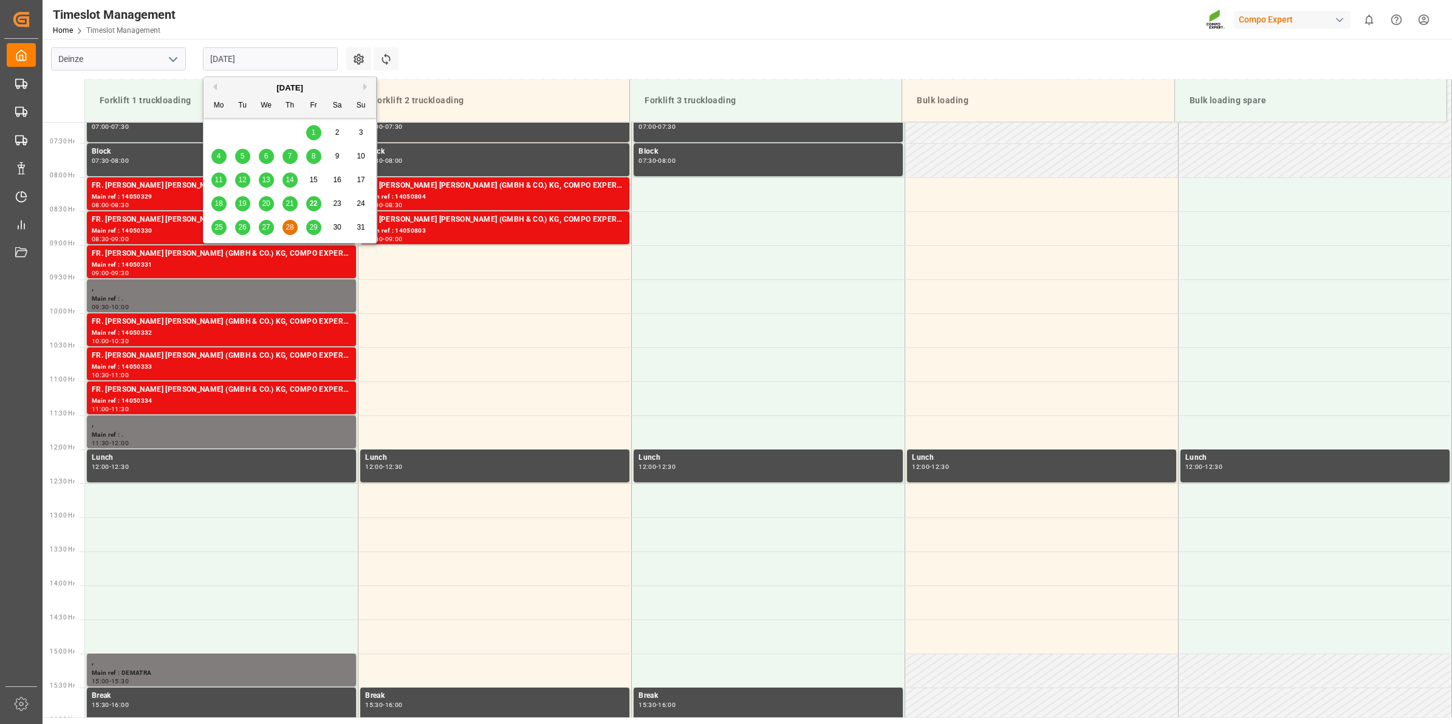
click at [318, 225] on div "29" at bounding box center [313, 228] width 15 height 15
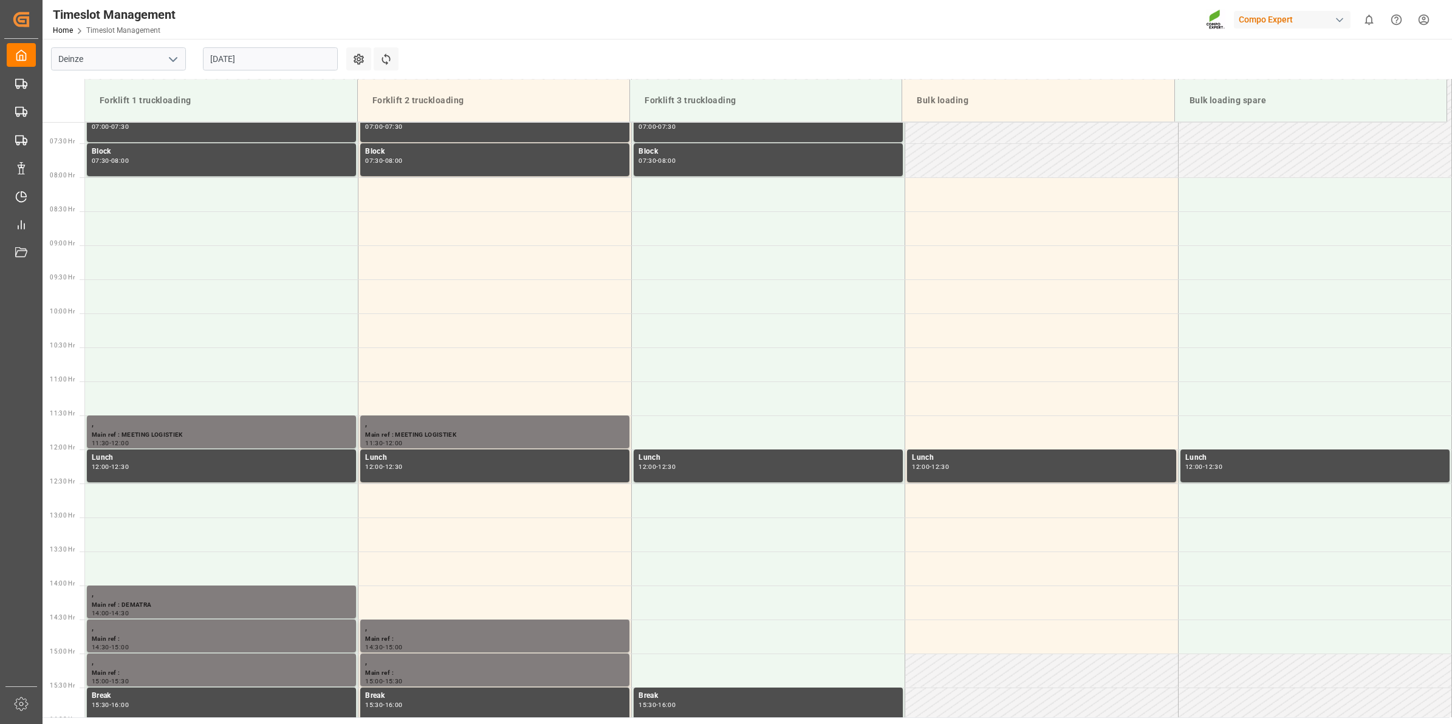
click at [268, 60] on input "29.08.2025" at bounding box center [270, 58] width 135 height 23
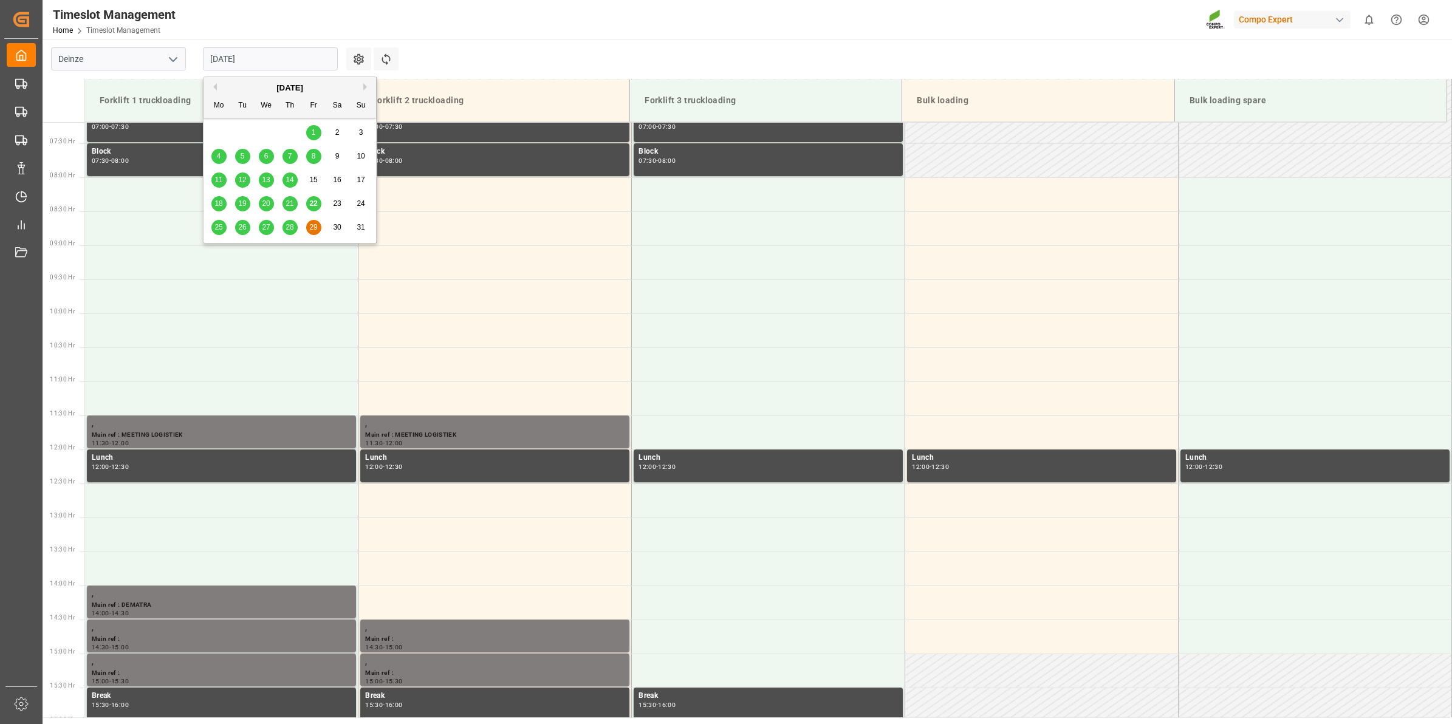
click at [220, 232] on span "25" at bounding box center [219, 227] width 8 height 9
